Goal: Information Seeking & Learning: Learn about a topic

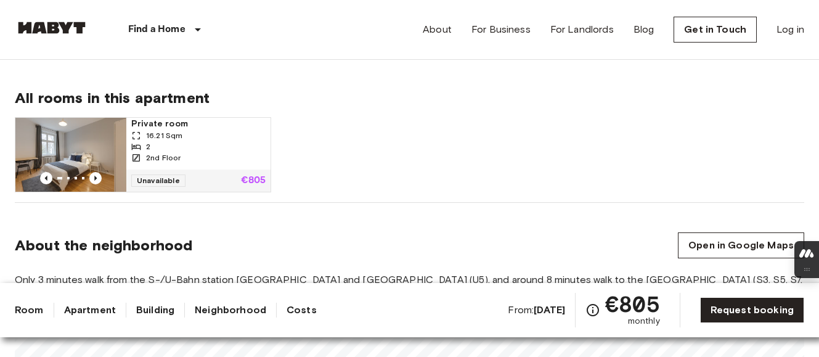
scroll to position [746, 0]
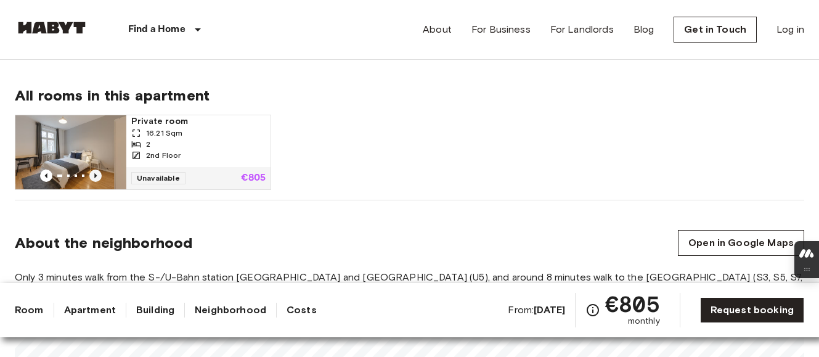
click at [92, 174] on icon "Previous image" at bounding box center [95, 175] width 12 height 12
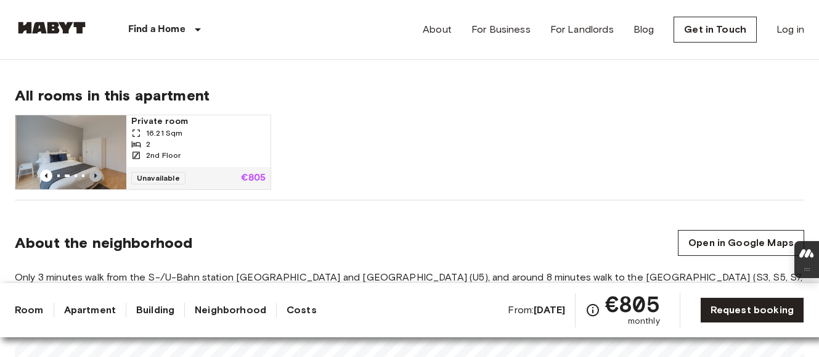
click at [92, 174] on icon "Previous image" at bounding box center [95, 175] width 12 height 12
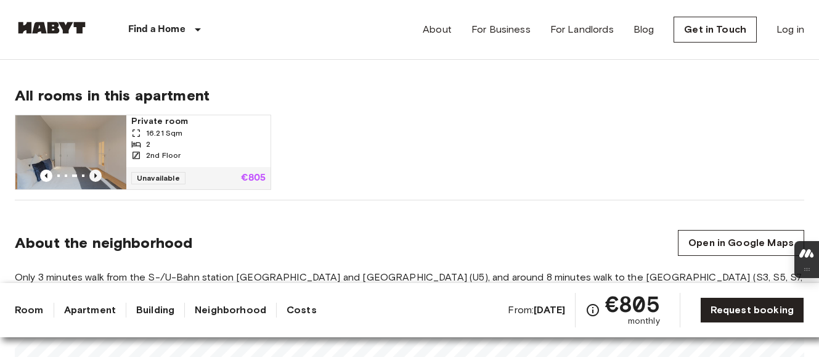
click at [92, 174] on icon "Previous image" at bounding box center [95, 175] width 12 height 12
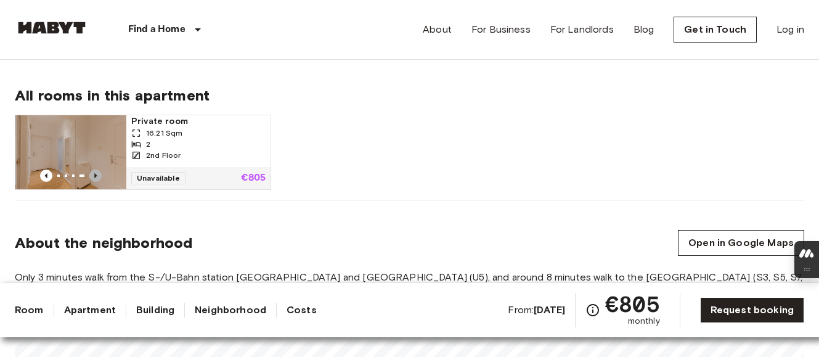
click at [92, 174] on icon "Previous image" at bounding box center [95, 175] width 12 height 12
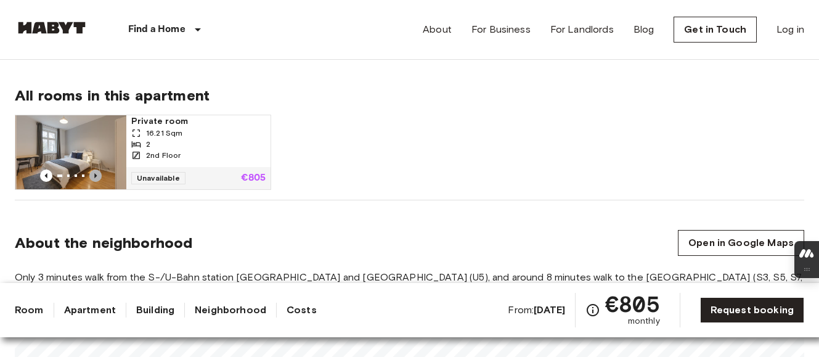
click at [92, 174] on icon "Previous image" at bounding box center [95, 175] width 12 height 12
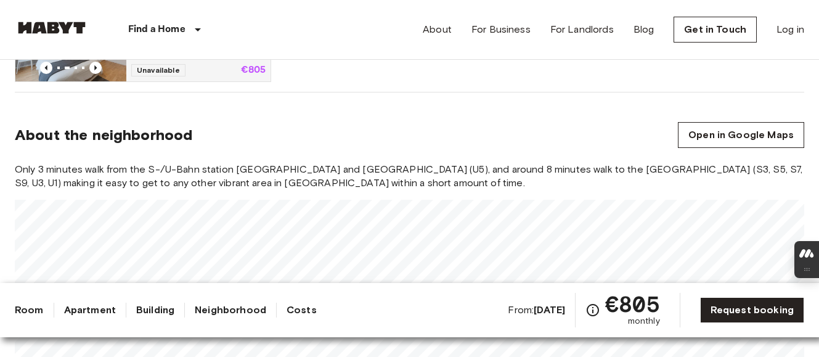
scroll to position [847, 0]
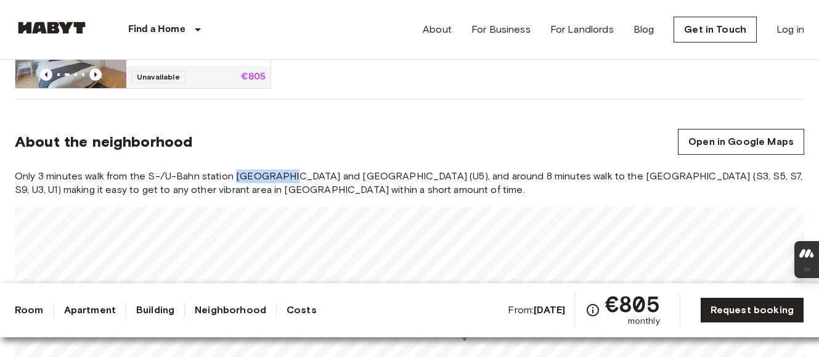
drag, startPoint x: 234, startPoint y: 177, endPoint x: 289, endPoint y: 177, distance: 55.5
click at [290, 177] on span "Only 3 minutes walk from the S-/U-Bahn station [GEOGRAPHIC_DATA] and [GEOGRAPHI…" at bounding box center [409, 182] width 789 height 27
click at [313, 168] on section "About the neighborhood Open in Google Maps Only 3 minutes walk from the S-/U-Ba…" at bounding box center [409, 252] width 789 height 307
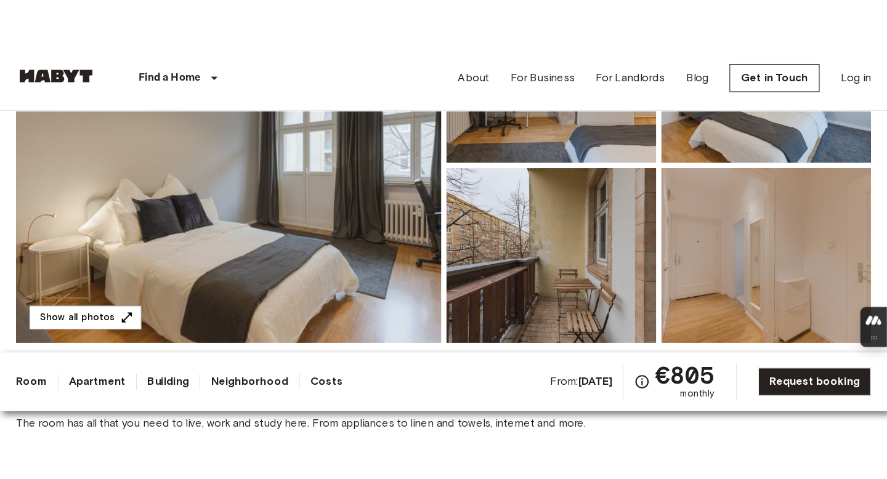
scroll to position [213, 0]
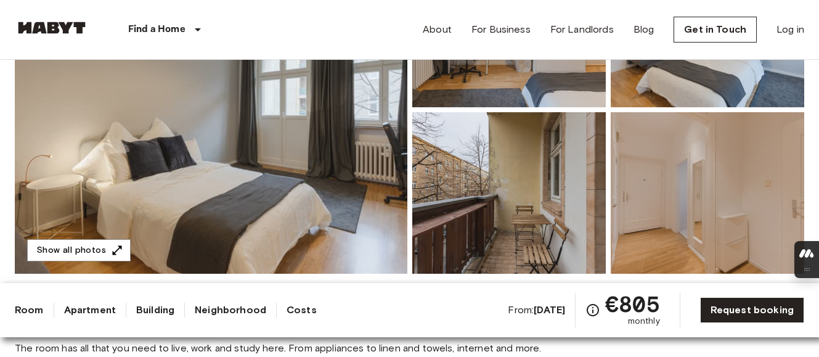
click at [356, 163] on img at bounding box center [211, 110] width 392 height 328
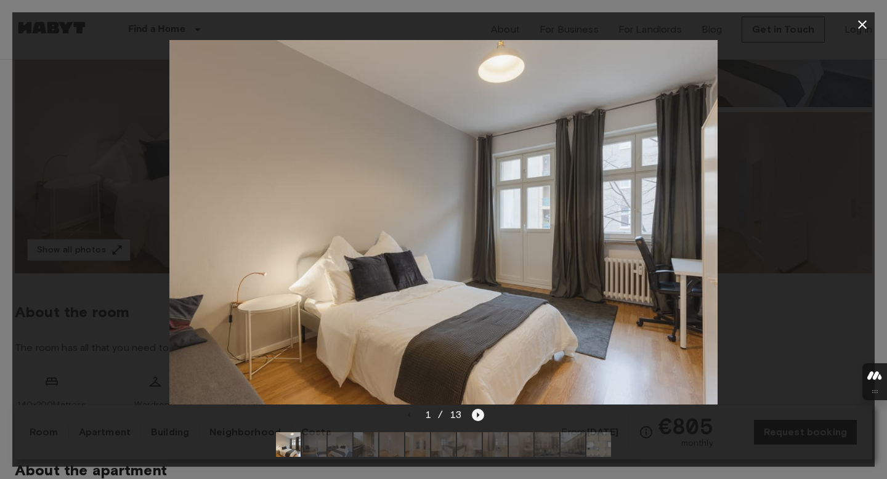
click at [478, 356] on icon "Next image" at bounding box center [479, 415] width 2 height 5
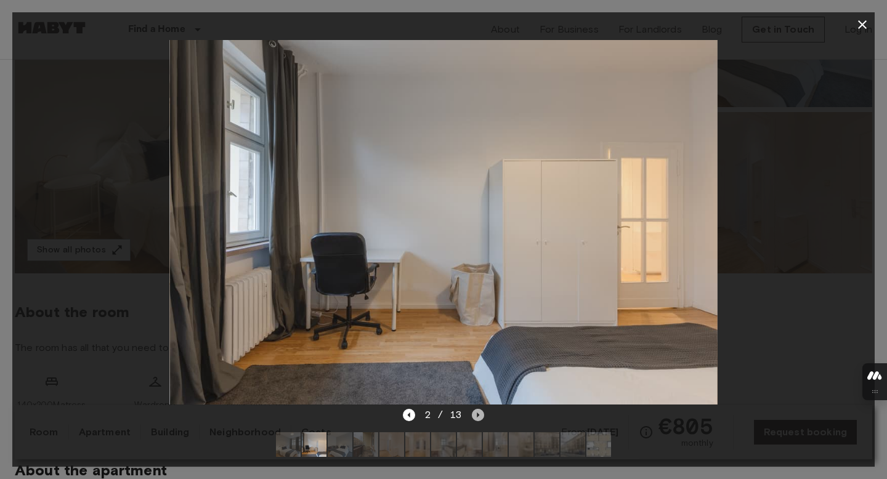
click at [478, 356] on icon "Next image" at bounding box center [479, 415] width 2 height 5
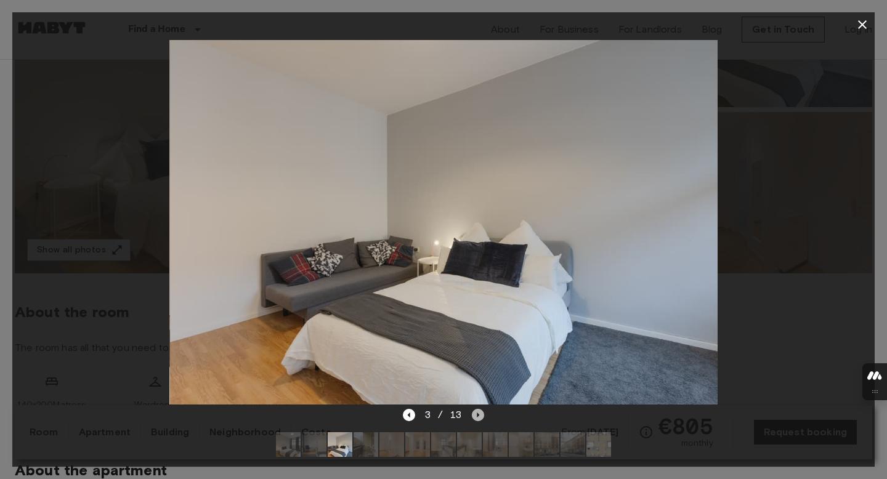
click at [478, 356] on icon "Next image" at bounding box center [479, 415] width 2 height 5
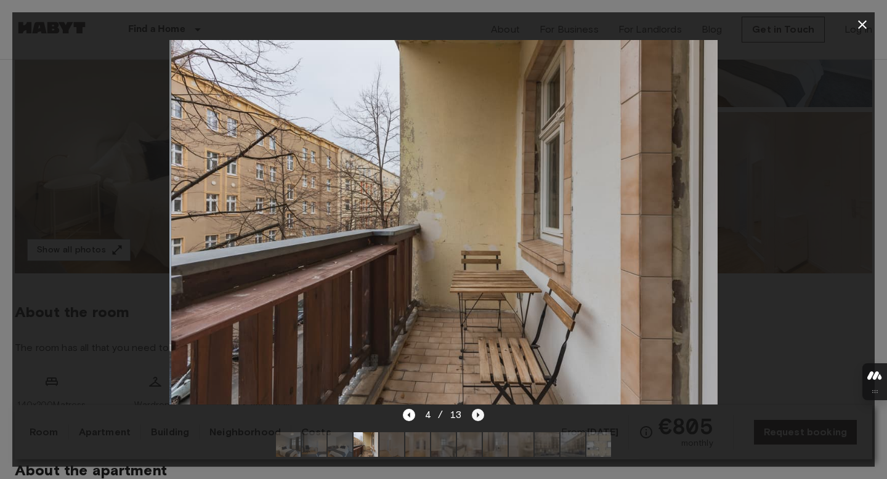
click at [478, 356] on icon "Next image" at bounding box center [479, 415] width 2 height 5
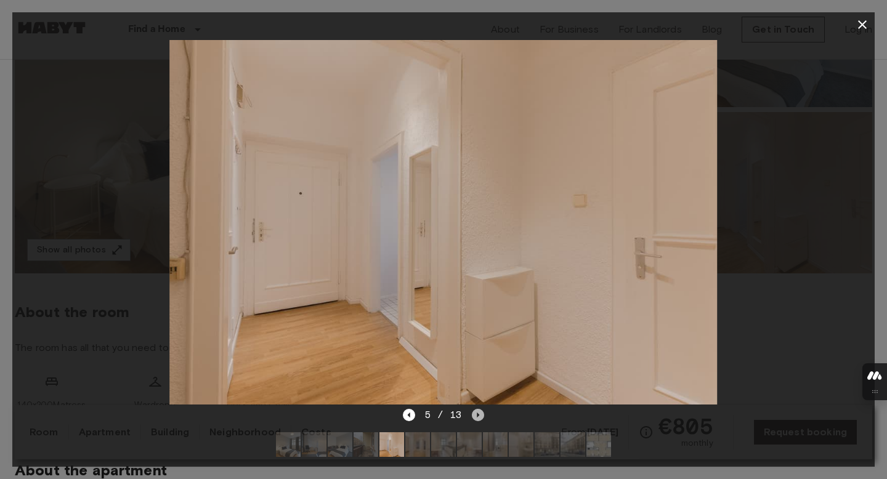
click at [478, 356] on icon "Next image" at bounding box center [479, 415] width 2 height 5
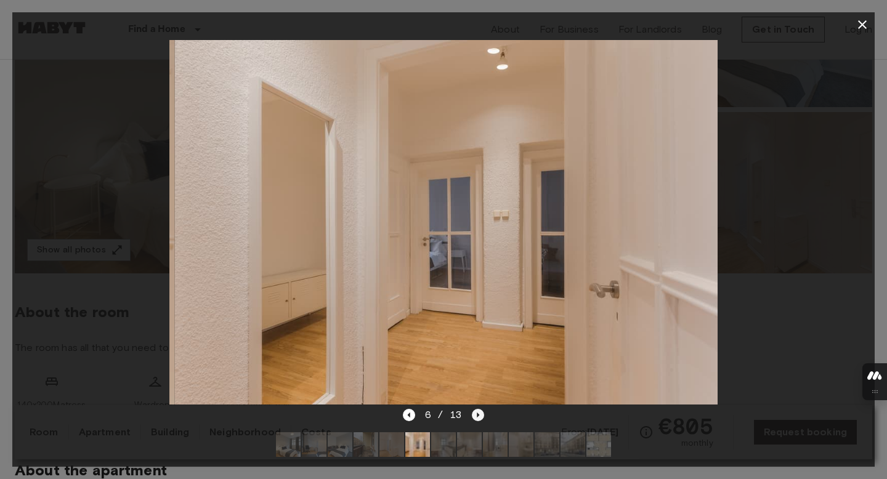
click at [478, 356] on icon "Next image" at bounding box center [479, 415] width 2 height 5
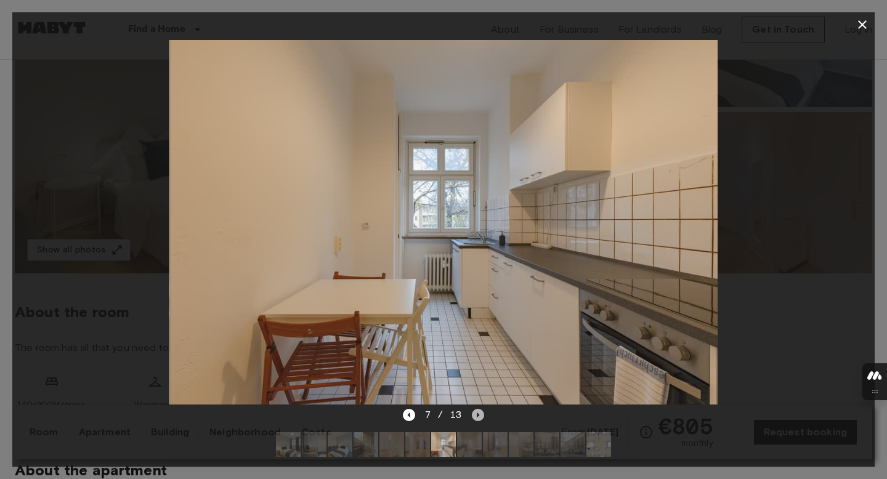
click at [478, 356] on icon "Next image" at bounding box center [479, 415] width 2 height 5
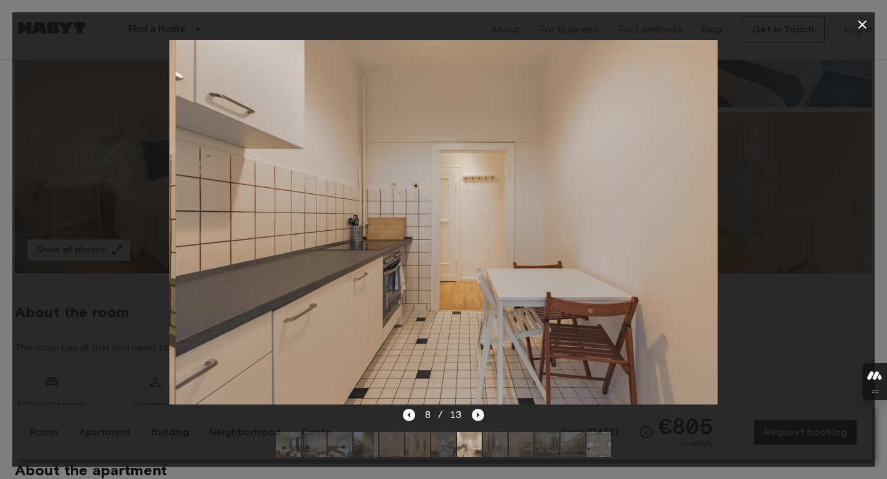
click at [478, 356] on icon "Next image" at bounding box center [479, 415] width 2 height 5
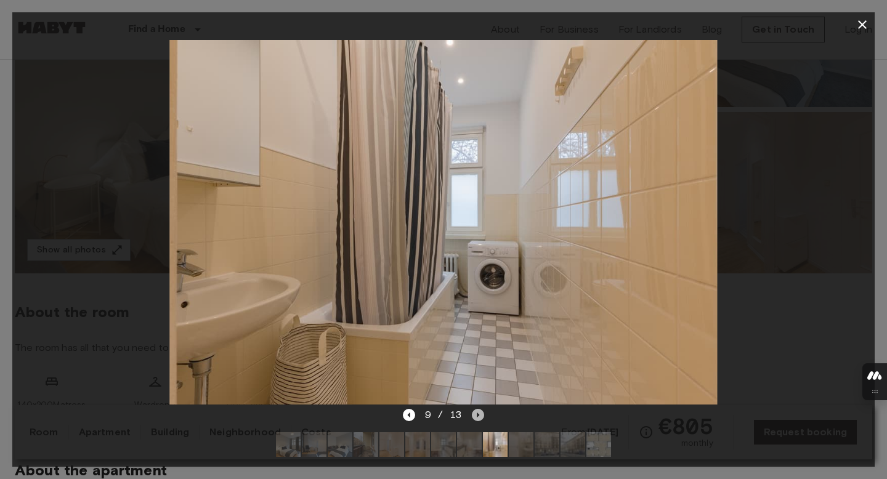
click at [478, 356] on icon "Next image" at bounding box center [479, 415] width 2 height 5
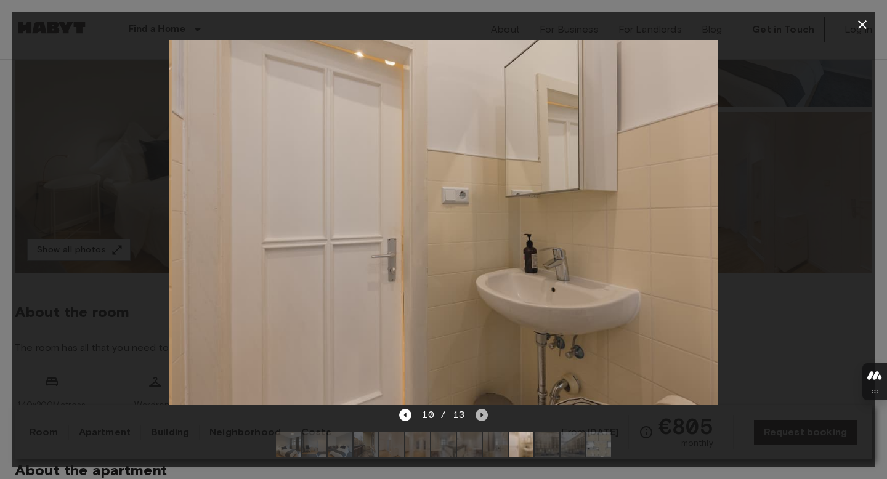
click at [478, 356] on icon "Next image" at bounding box center [482, 415] width 12 height 12
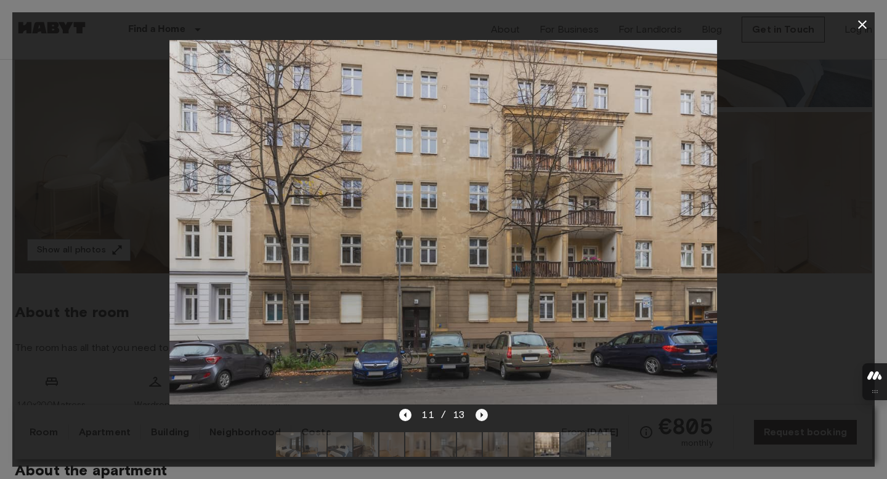
click at [478, 356] on icon "Next image" at bounding box center [482, 415] width 12 height 12
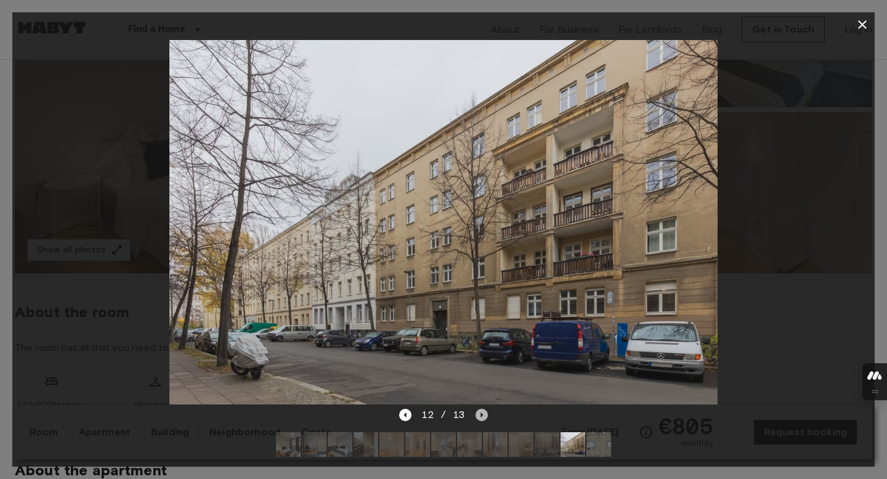
click at [478, 356] on icon "Next image" at bounding box center [482, 415] width 12 height 12
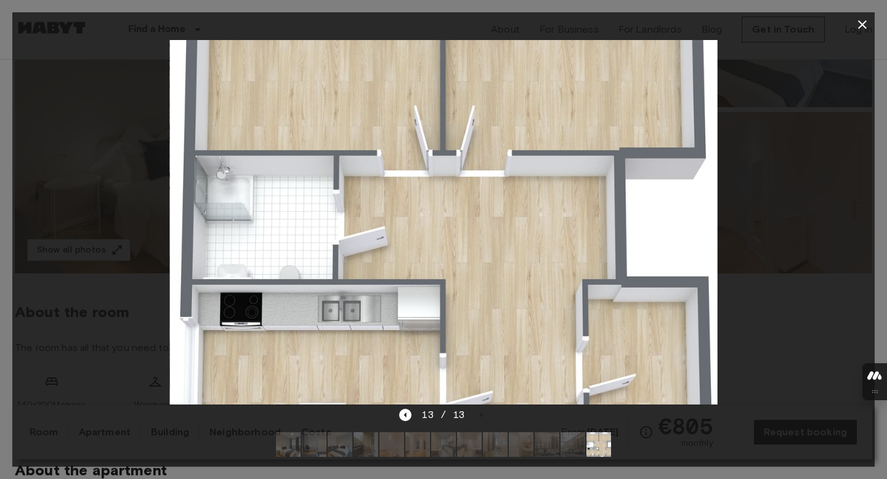
click at [818, 23] on icon "button" at bounding box center [862, 24] width 15 height 15
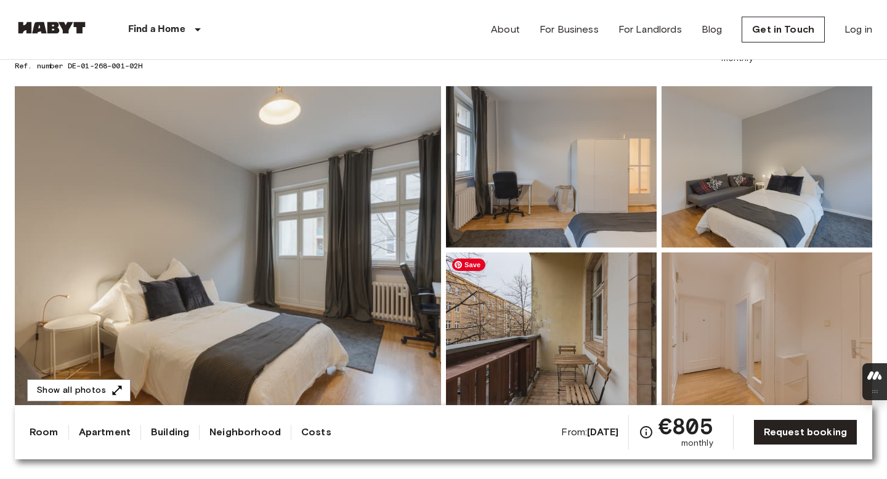
scroll to position [0, 0]
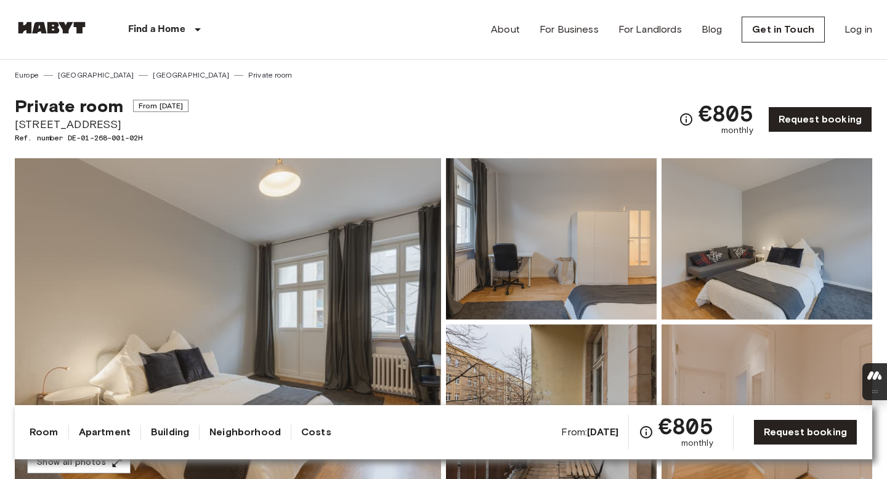
drag, startPoint x: 148, startPoint y: 123, endPoint x: 11, endPoint y: 122, distance: 137.4
copy span "[STREET_ADDRESS]"
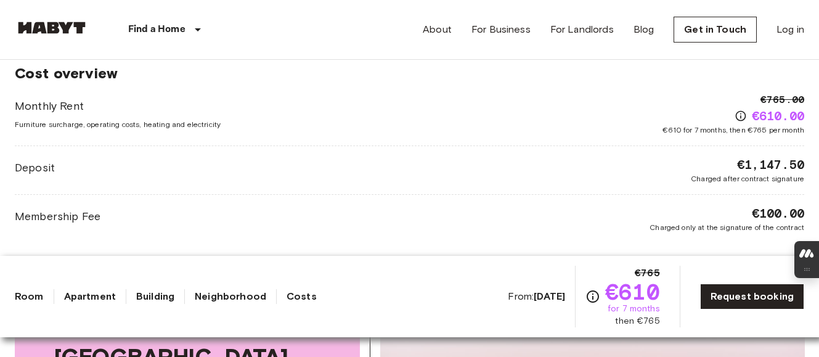
scroll to position [1038, 0]
click at [752, 166] on span "€1,147.50" at bounding box center [770, 163] width 67 height 17
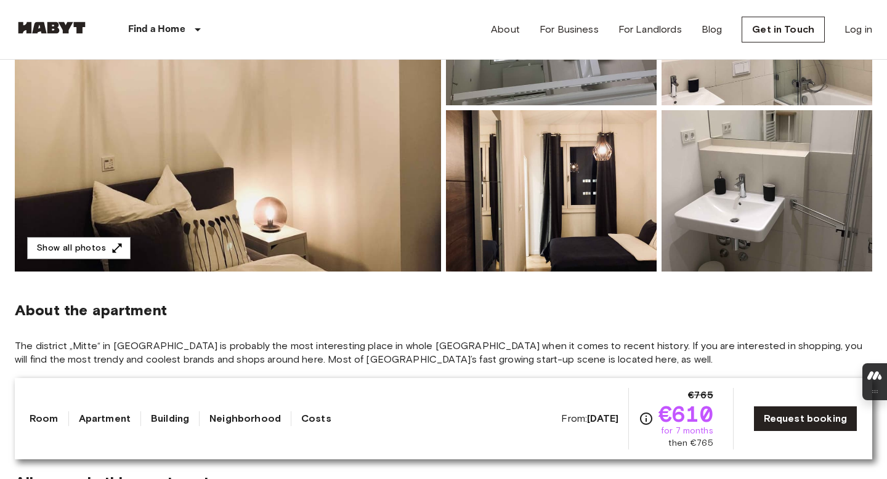
scroll to position [250, 0]
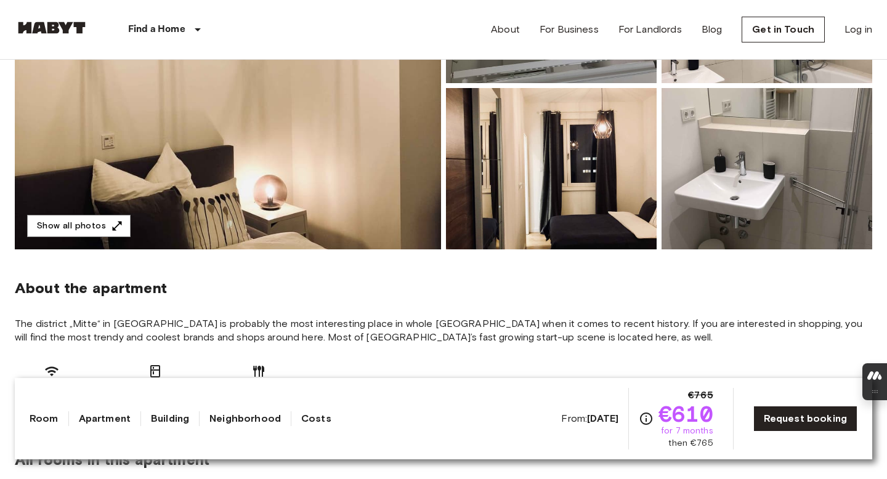
click at [346, 161] on img at bounding box center [228, 86] width 426 height 328
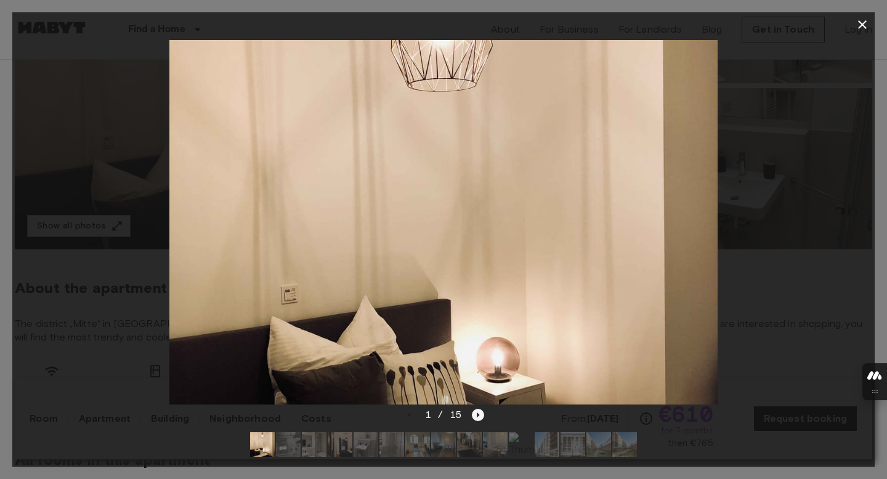
click at [472, 356] on icon "Next image" at bounding box center [478, 415] width 12 height 12
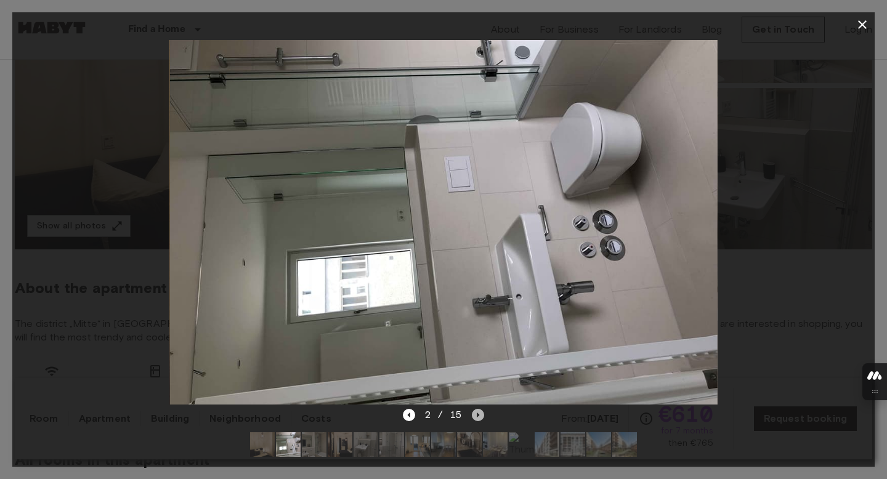
click at [481, 356] on icon "Next image" at bounding box center [478, 415] width 12 height 12
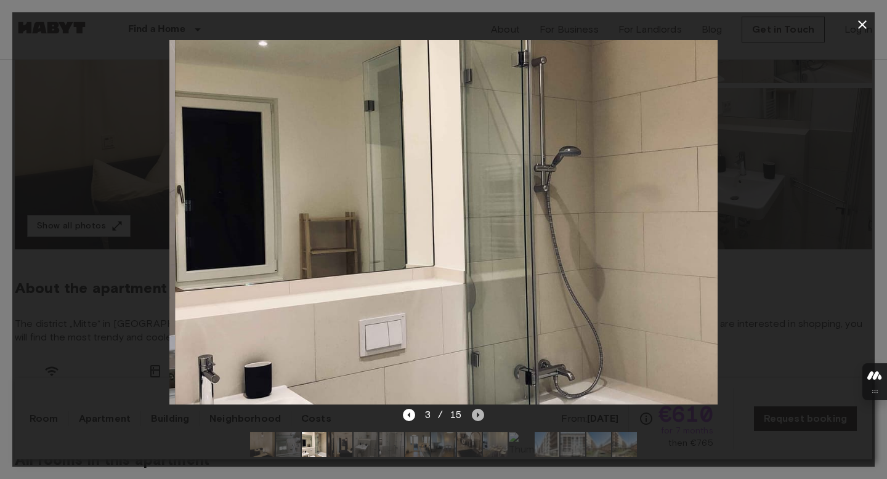
click at [481, 356] on icon "Next image" at bounding box center [478, 415] width 12 height 12
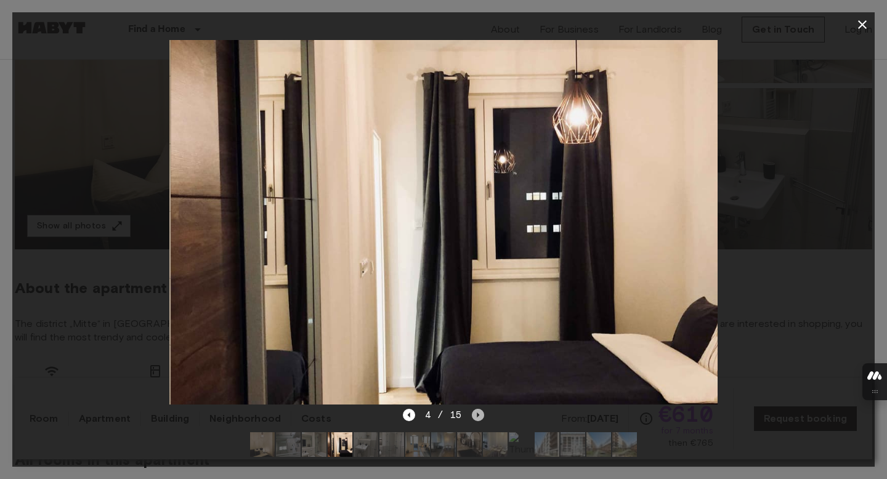
click at [481, 356] on icon "Next image" at bounding box center [478, 415] width 12 height 12
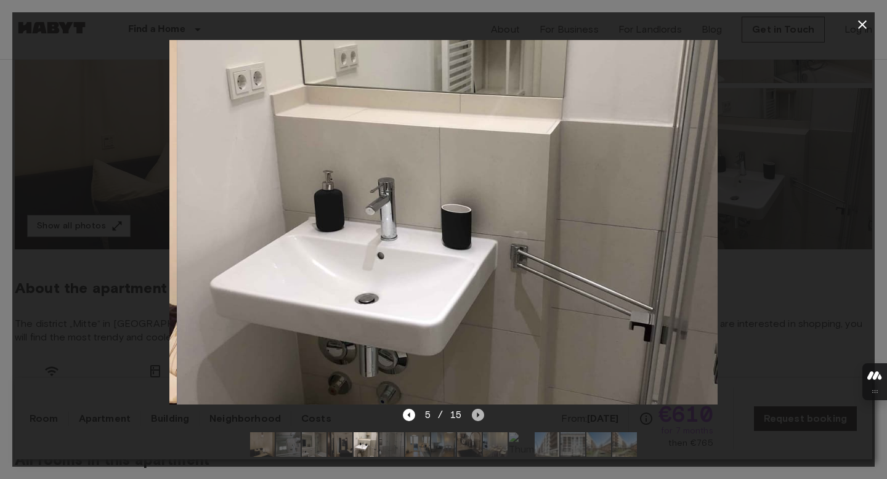
click at [481, 356] on icon "Next image" at bounding box center [478, 415] width 12 height 12
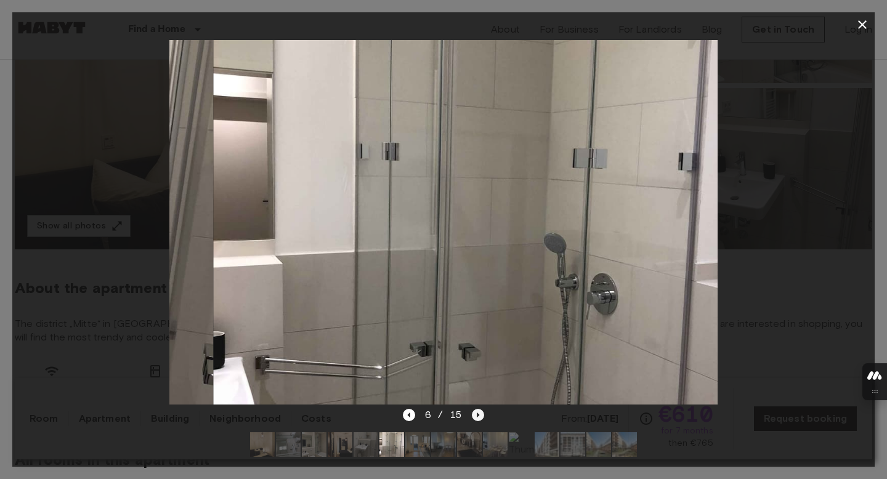
click at [481, 356] on icon "Next image" at bounding box center [478, 415] width 12 height 12
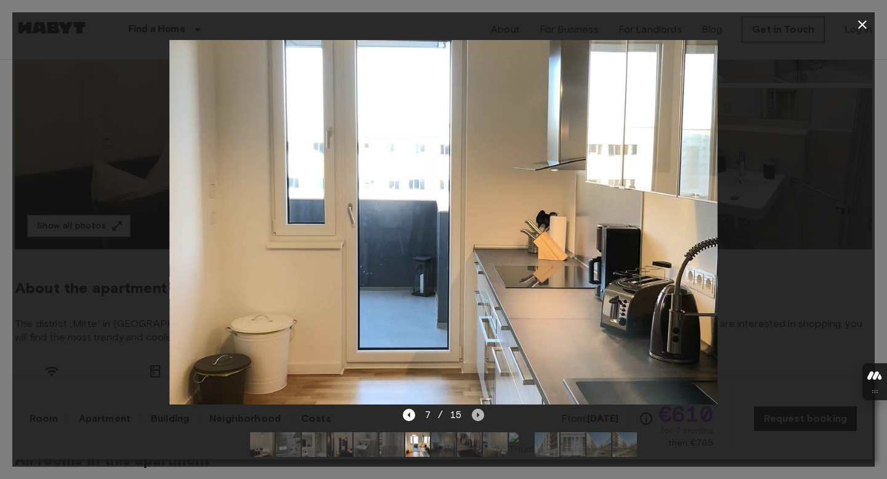
click at [481, 356] on icon "Next image" at bounding box center [478, 415] width 12 height 12
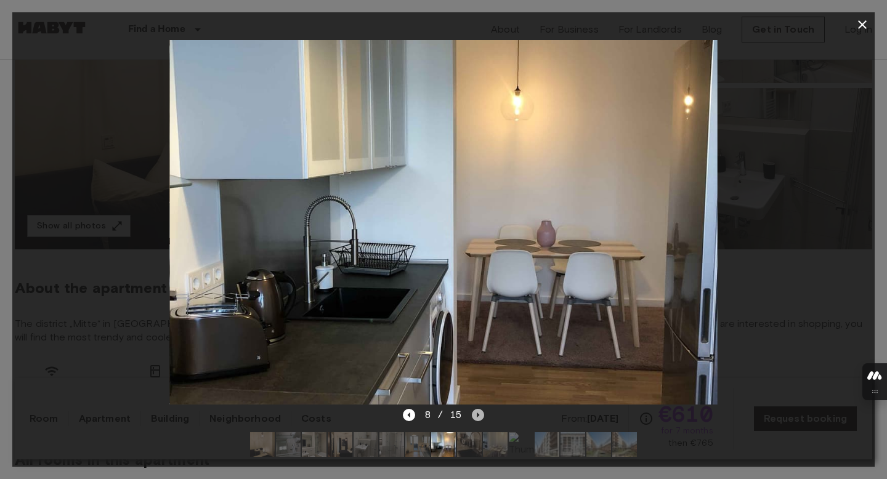
click at [481, 356] on icon "Next image" at bounding box center [478, 415] width 12 height 12
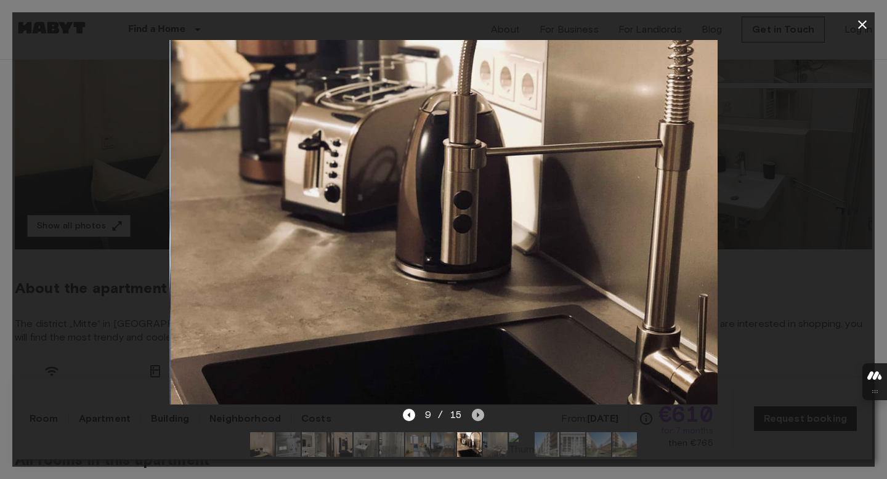
click at [481, 356] on icon "Next image" at bounding box center [478, 415] width 12 height 12
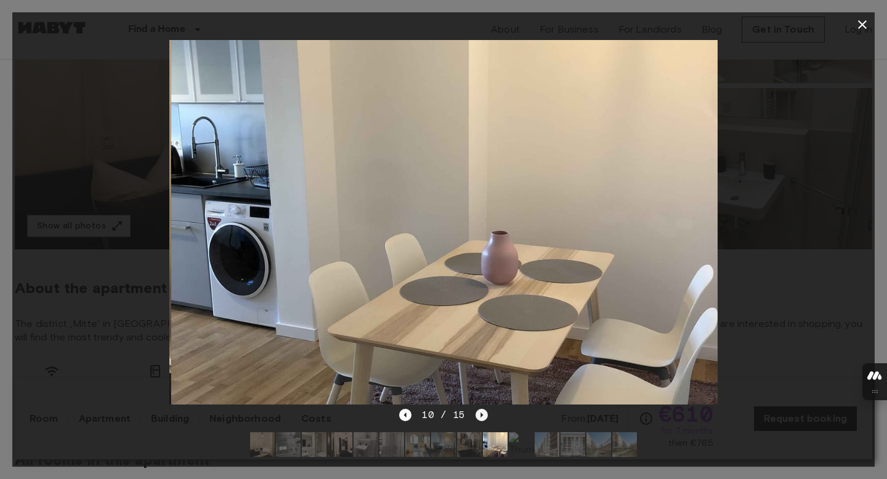
click at [481, 356] on icon "Next image" at bounding box center [482, 415] width 12 height 12
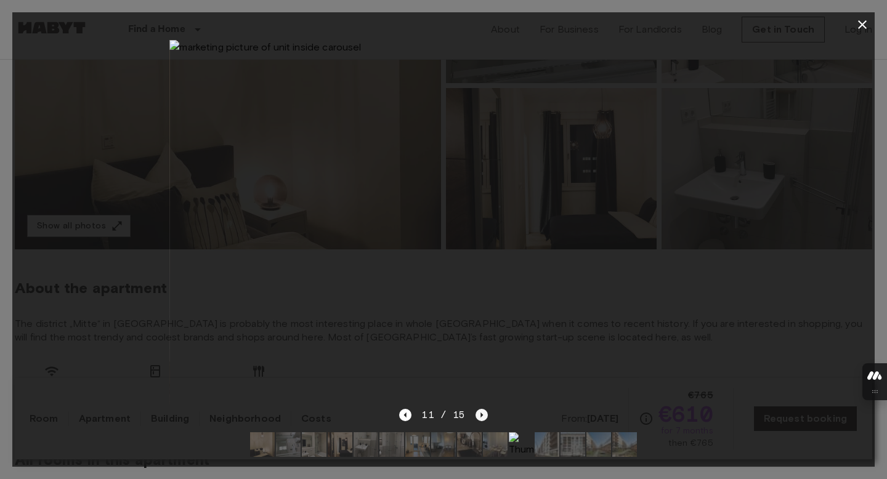
click at [481, 356] on icon "Next image" at bounding box center [482, 415] width 12 height 12
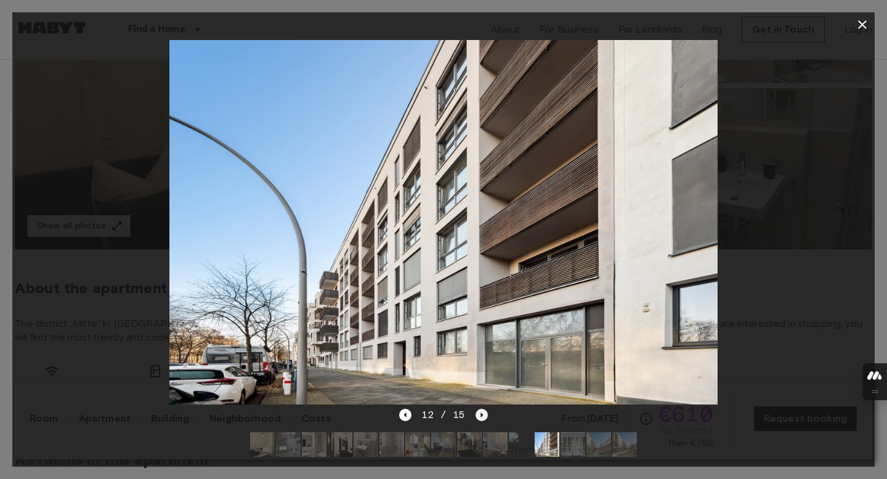
click at [481, 356] on icon "Next image" at bounding box center [482, 415] width 12 height 12
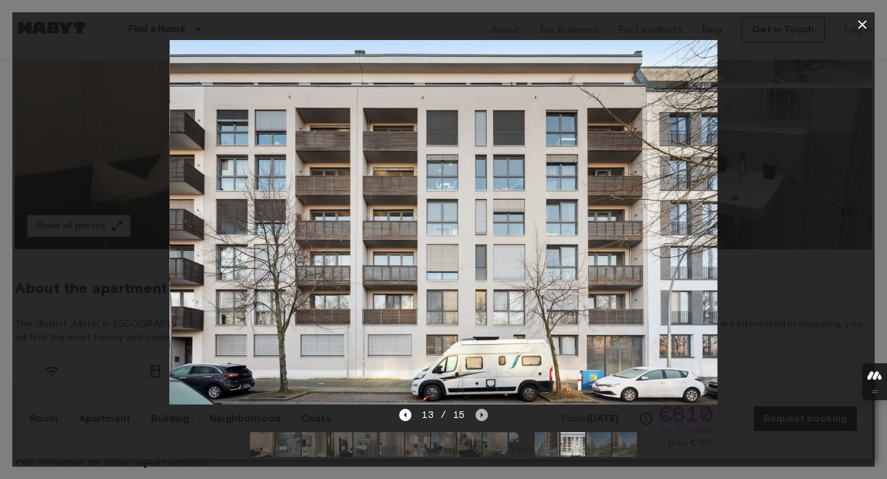
click at [481, 356] on icon "Next image" at bounding box center [482, 415] width 12 height 12
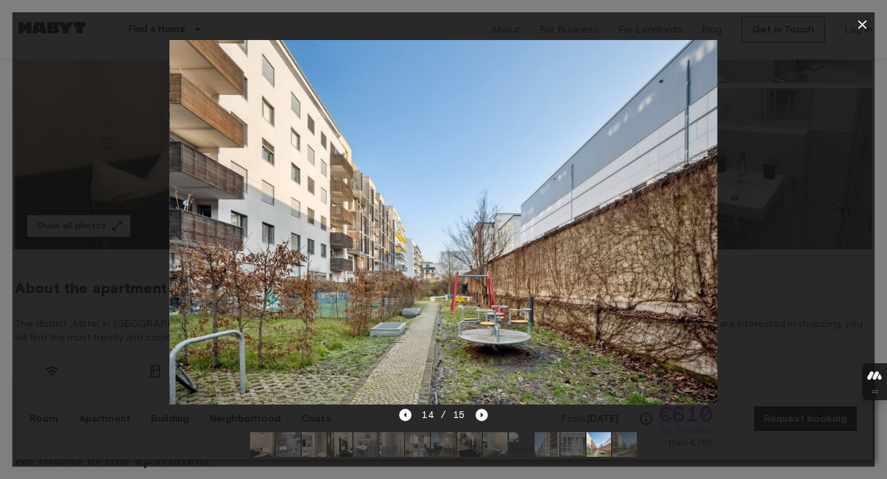
click at [481, 356] on icon "Next image" at bounding box center [482, 415] width 12 height 12
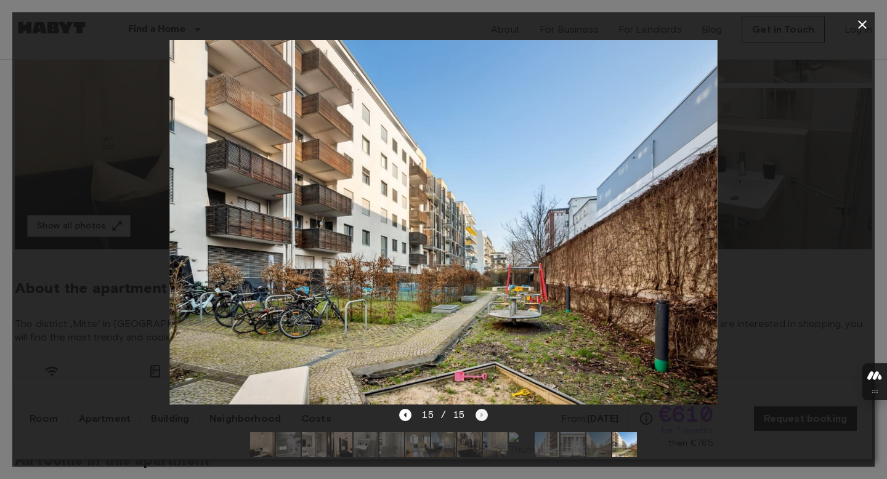
click at [481, 356] on div "15 / 15" at bounding box center [443, 415] width 88 height 15
click at [818, 25] on icon "button" at bounding box center [862, 24] width 15 height 15
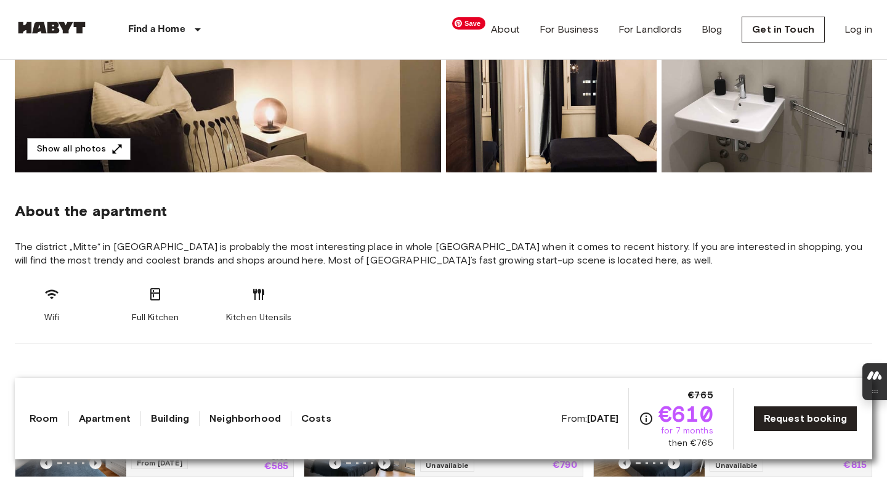
scroll to position [49, 0]
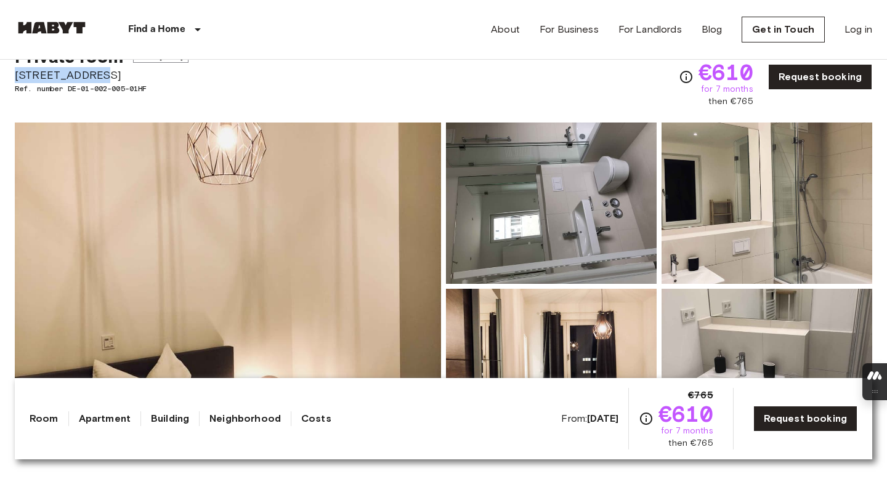
drag, startPoint x: 110, startPoint y: 78, endPoint x: 15, endPoint y: 77, distance: 94.9
click at [15, 77] on span "Boyenstraße 31" at bounding box center [102, 75] width 174 height 16
copy span "Boyenstraße 31"
